Goal: Transaction & Acquisition: Purchase product/service

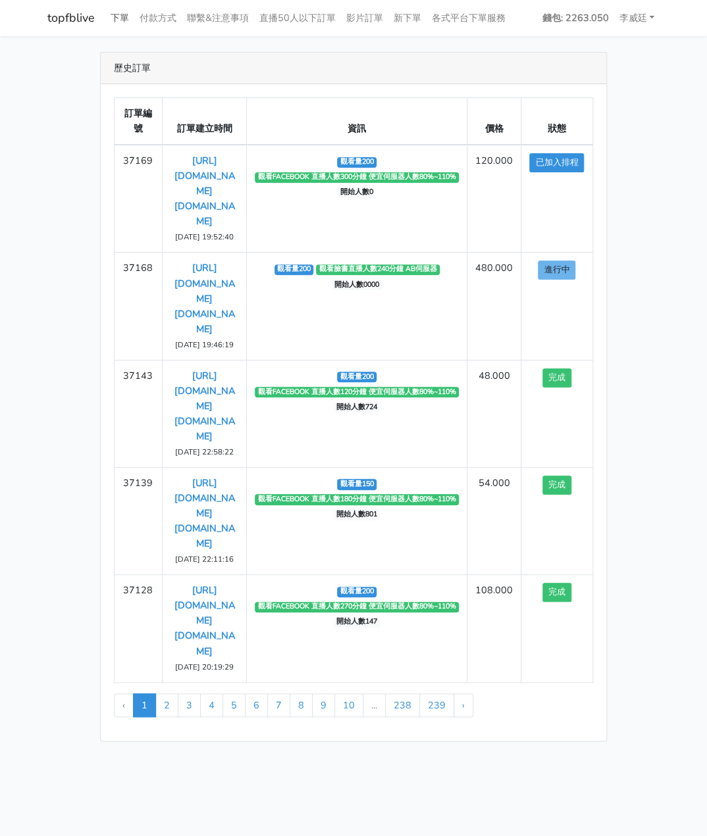
click at [124, 18] on link "下單" at bounding box center [119, 18] width 29 height 26
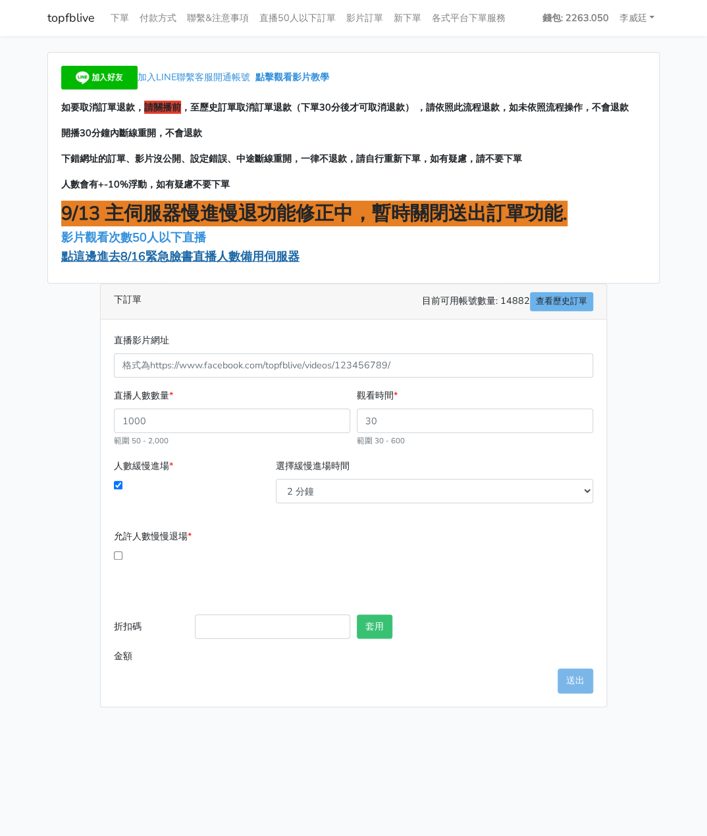
click at [179, 256] on span "點這邊進去8/16緊急臉書直播人數備用伺服器" at bounding box center [180, 257] width 238 height 16
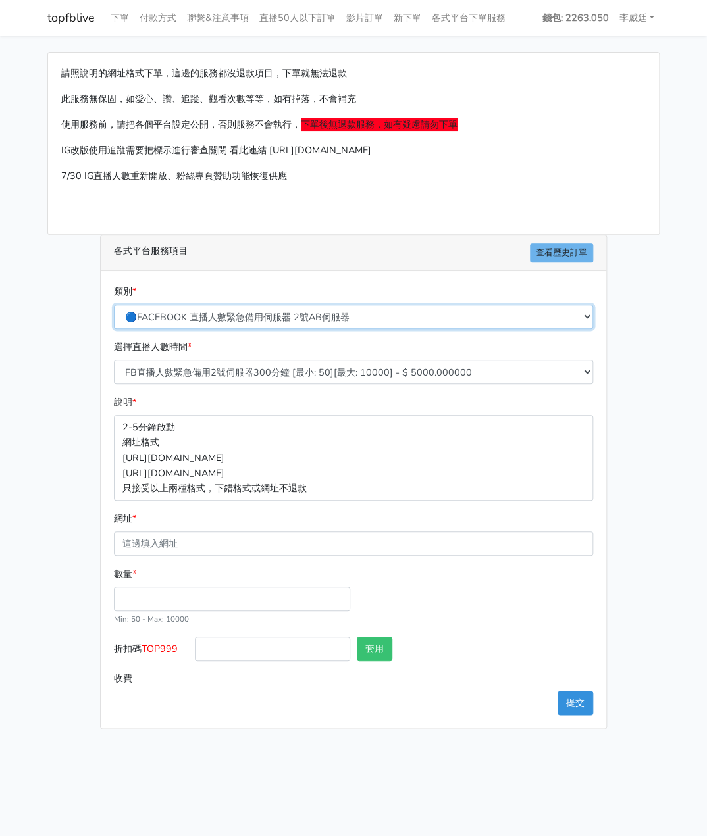
click at [339, 318] on select "🔵FACEBOOK 直播人數緊急備用伺服器 2號AB伺服器 🔵FACEBOOK 網軍專用貼文留言 安全保密 🔵FACEBOOK 直播人數緊急備用伺服器 J1 …" at bounding box center [353, 317] width 479 height 24
select select "3/26熱門平台服務台灣粉絲IG YT FB TIKTOK"
click at [114, 305] on select "🔵FACEBOOK 直播人數緊急備用伺服器 2號AB伺服器 🔵FACEBOOK 網軍專用貼文留言 安全保密 🔵FACEBOOK 直播人數緊急備用伺服器 J1 …" at bounding box center [353, 317] width 479 height 24
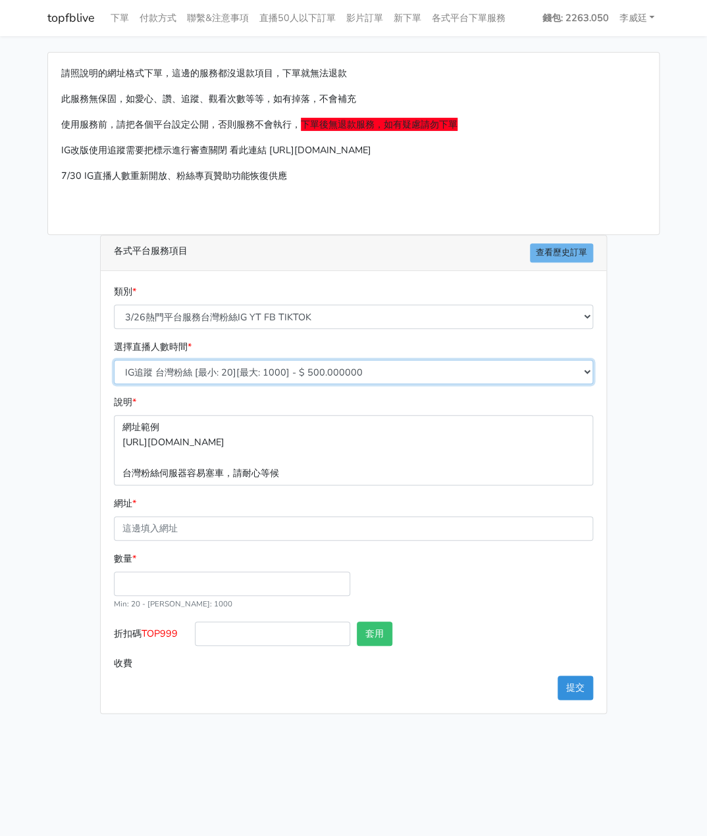
click at [299, 370] on select "IG追蹤 台灣粉絲 [最小: 20][最大: 1000] - $ 500.000000 IG愛心 台灣粉絲 [最小: 20][最大: 1000] - $ 35…" at bounding box center [353, 372] width 479 height 24
select select "666"
click at [114, 360] on select "IG追蹤 台灣粉絲 [最小: 20][最大: 1000] - $ 500.000000 IG愛心 台灣粉絲 [最小: 20][最大: 1000] - $ 35…" at bounding box center [353, 372] width 479 height 24
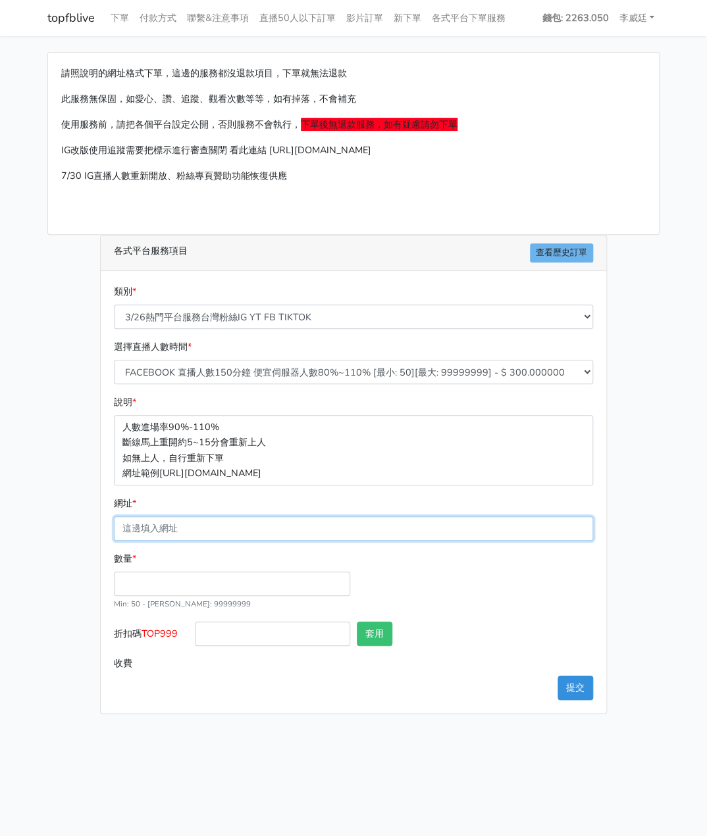
click at [180, 528] on input "網址 *" at bounding box center [353, 528] width 479 height 24
paste input "[URL][DOMAIN_NAME][DOMAIN_NAME]"
type input "[URL][DOMAIN_NAME][DOMAIN_NAME]"
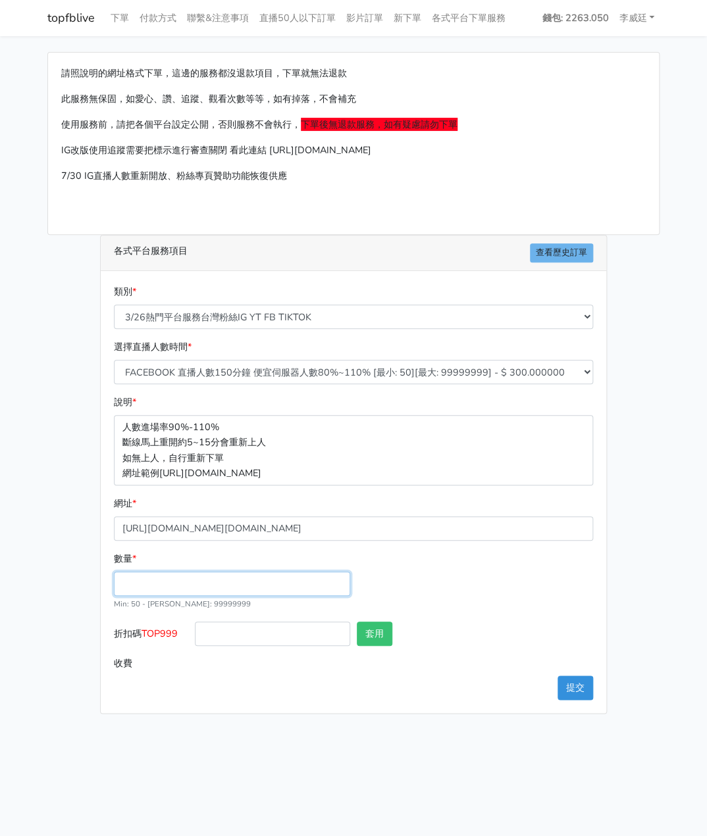
click at [153, 578] on input "數量 *" at bounding box center [232, 584] width 236 height 24
type input "200"
type input "60.000"
click at [493, 639] on input "text" at bounding box center [515, 634] width 155 height 24
click at [573, 686] on button "提交" at bounding box center [575, 688] width 36 height 24
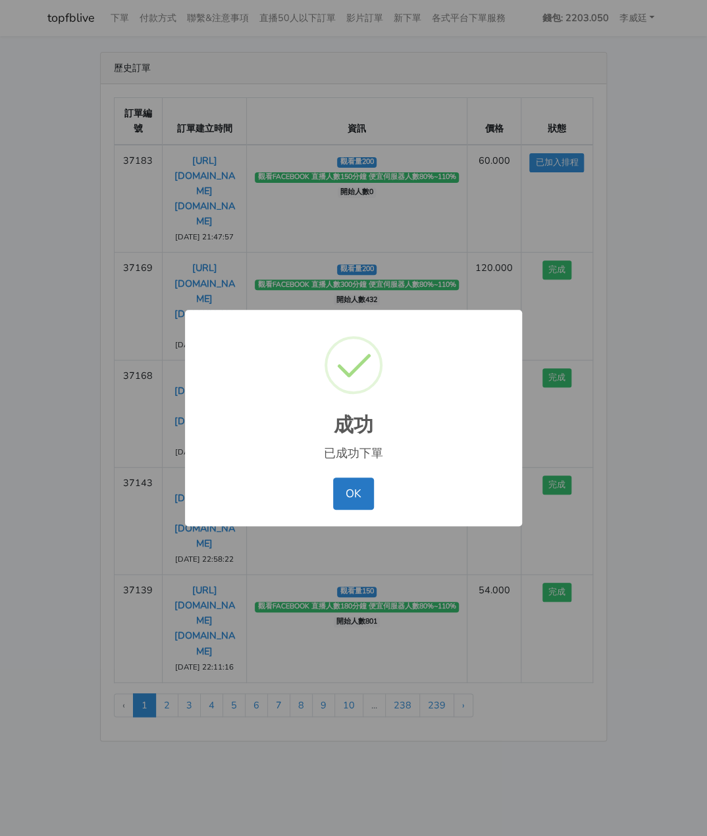
click at [348, 500] on button "OK" at bounding box center [353, 494] width 40 height 32
